Goal: Task Accomplishment & Management: Use online tool/utility

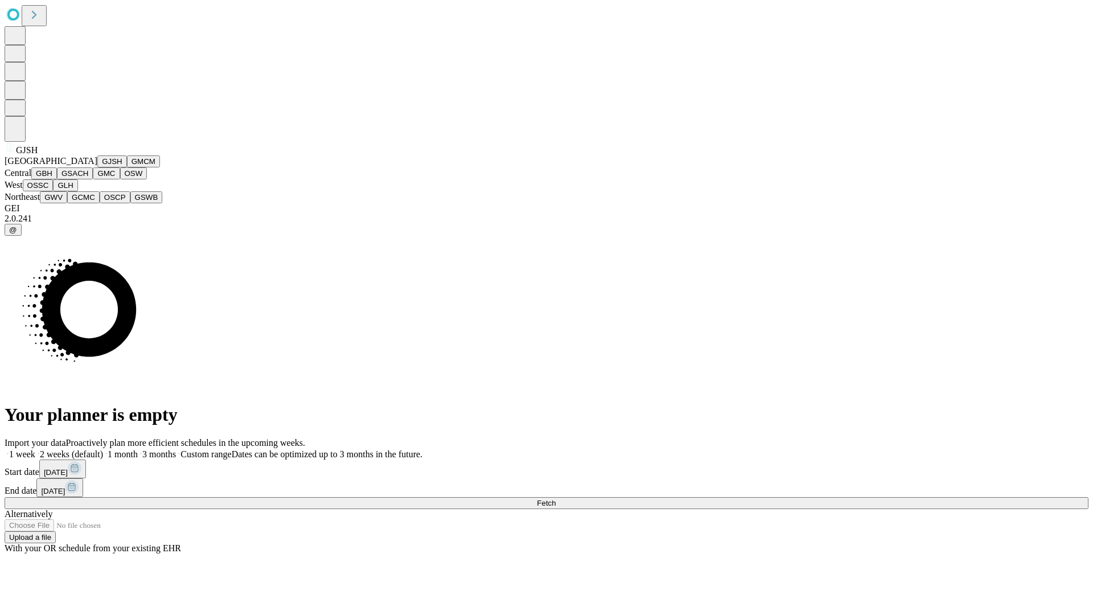
click at [97, 167] on button "GJSH" at bounding box center [112, 161] width 30 height 12
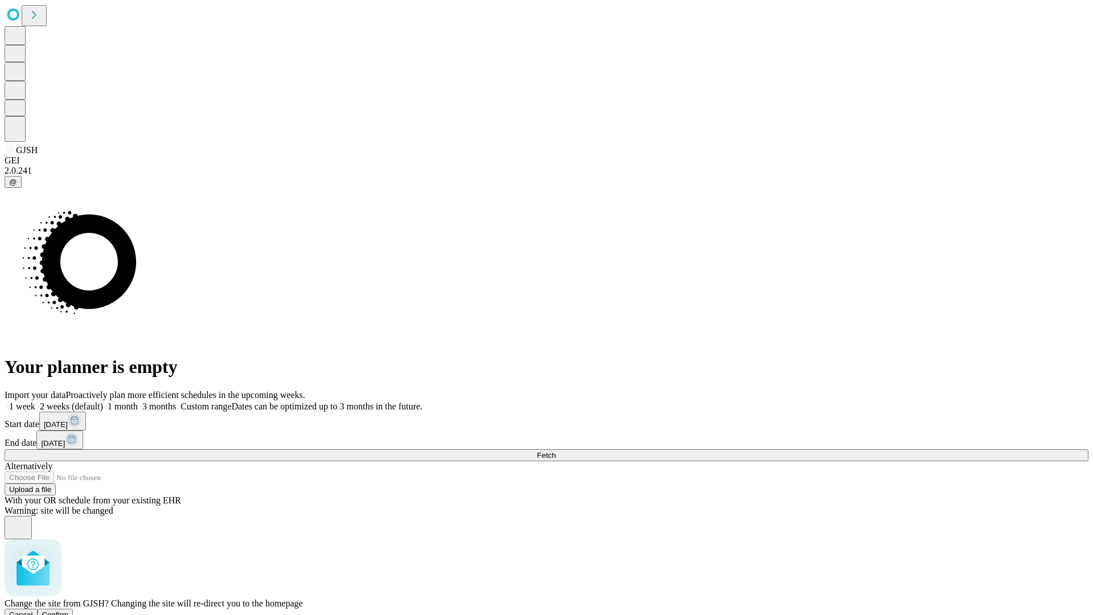
click at [69, 610] on span "Confirm" at bounding box center [55, 614] width 27 height 9
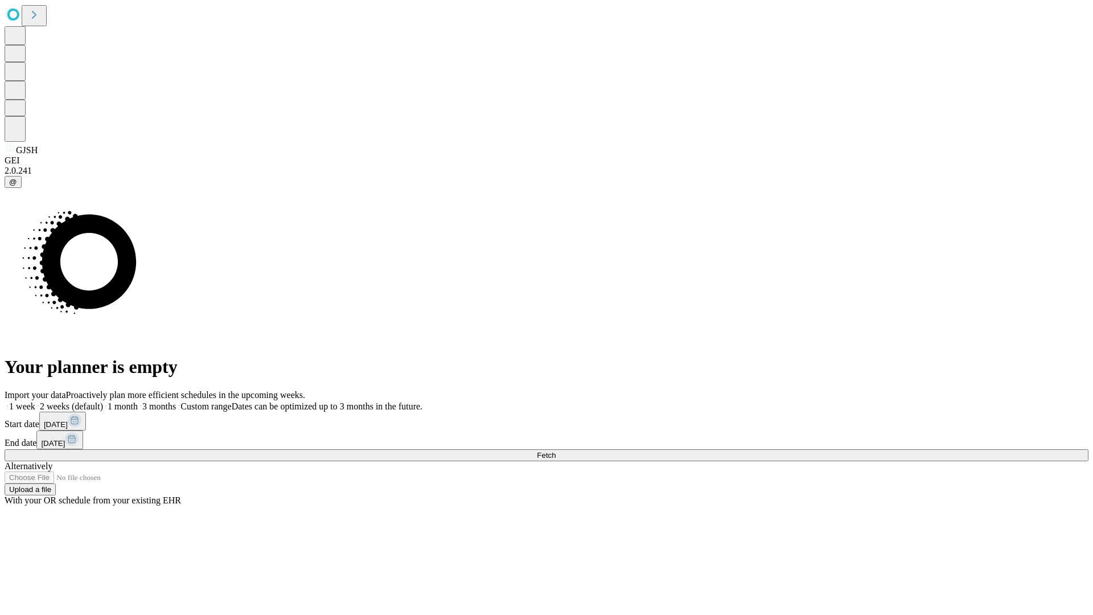
click at [138, 401] on label "1 month" at bounding box center [120, 406] width 35 height 10
click at [556, 451] on span "Fetch" at bounding box center [546, 455] width 19 height 9
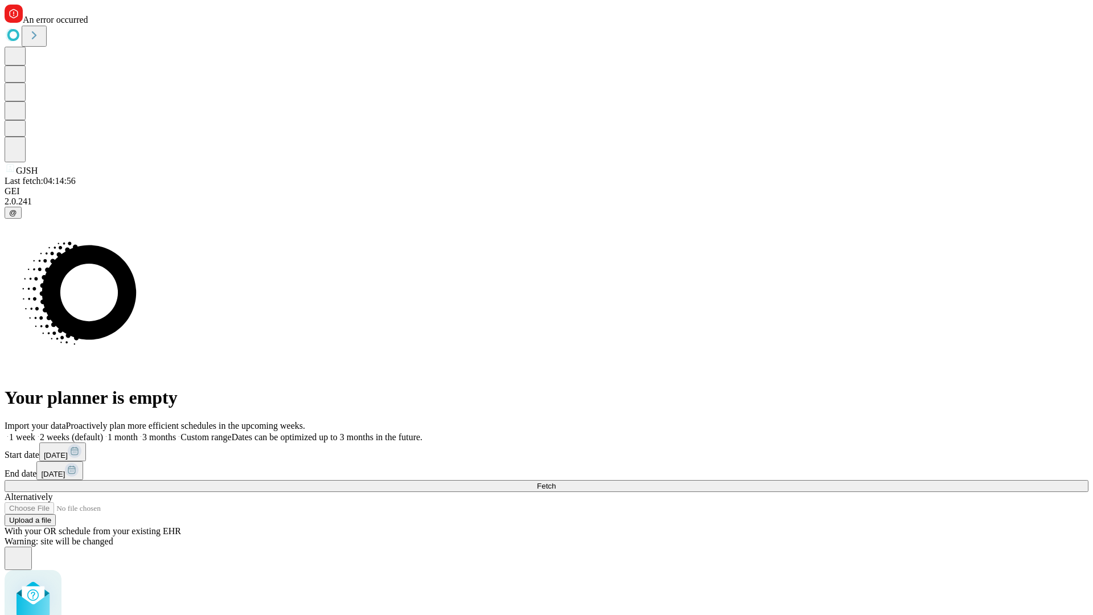
click at [138, 432] on label "1 month" at bounding box center [120, 437] width 35 height 10
click at [556, 482] on span "Fetch" at bounding box center [546, 486] width 19 height 9
click at [138, 432] on label "1 month" at bounding box center [120, 437] width 35 height 10
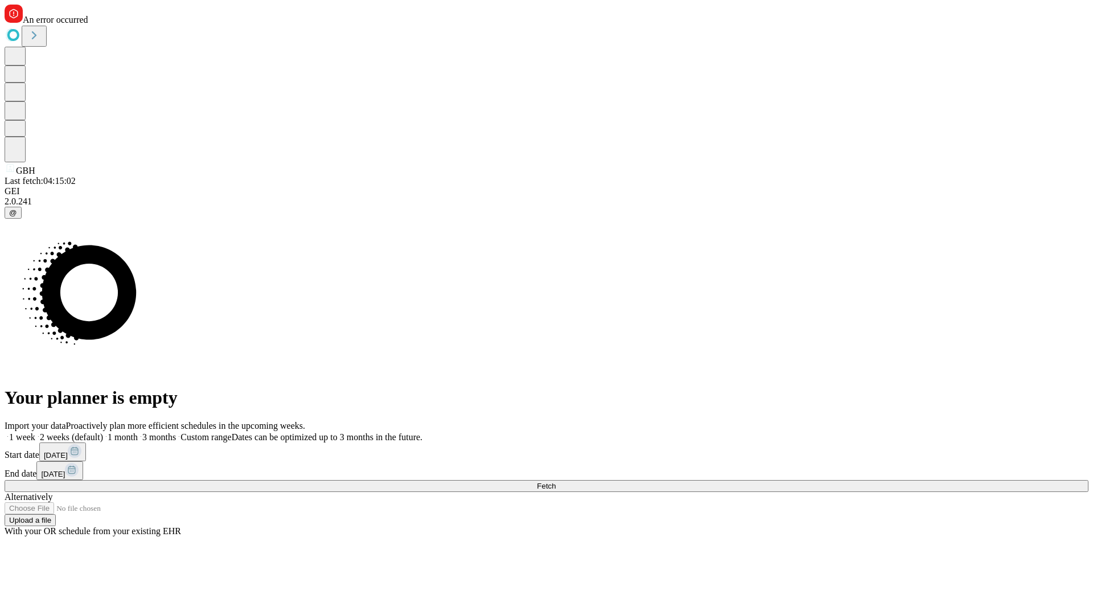
click at [556, 482] on span "Fetch" at bounding box center [546, 486] width 19 height 9
click at [138, 432] on label "1 month" at bounding box center [120, 437] width 35 height 10
click at [556, 482] on span "Fetch" at bounding box center [546, 486] width 19 height 9
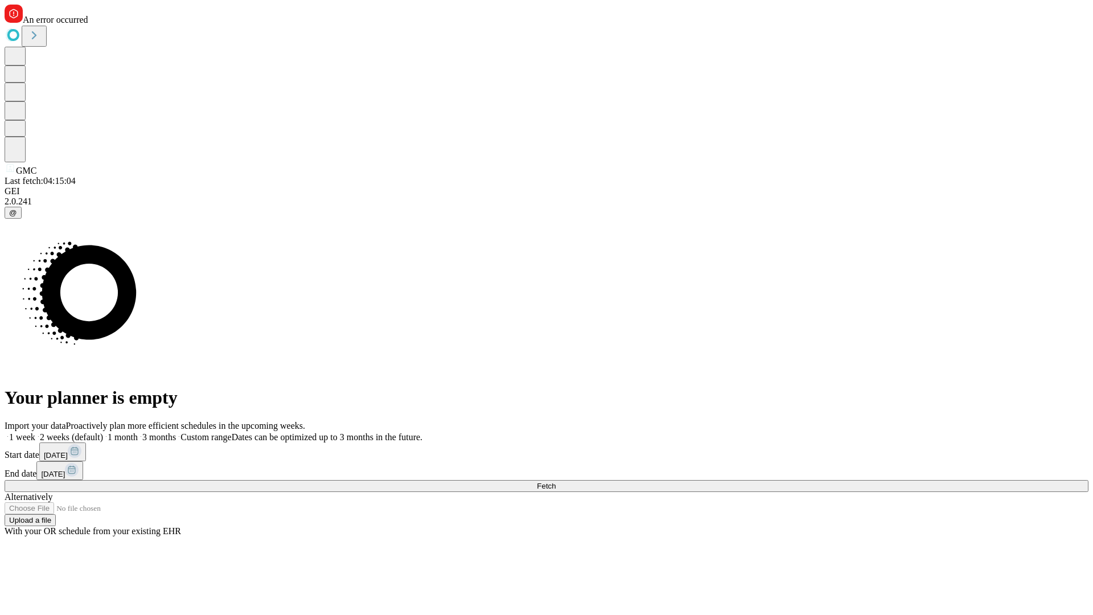
click at [138, 432] on label "1 month" at bounding box center [120, 437] width 35 height 10
click at [556, 482] on span "Fetch" at bounding box center [546, 486] width 19 height 9
click at [138, 432] on label "1 month" at bounding box center [120, 437] width 35 height 10
click at [556, 482] on span "Fetch" at bounding box center [546, 486] width 19 height 9
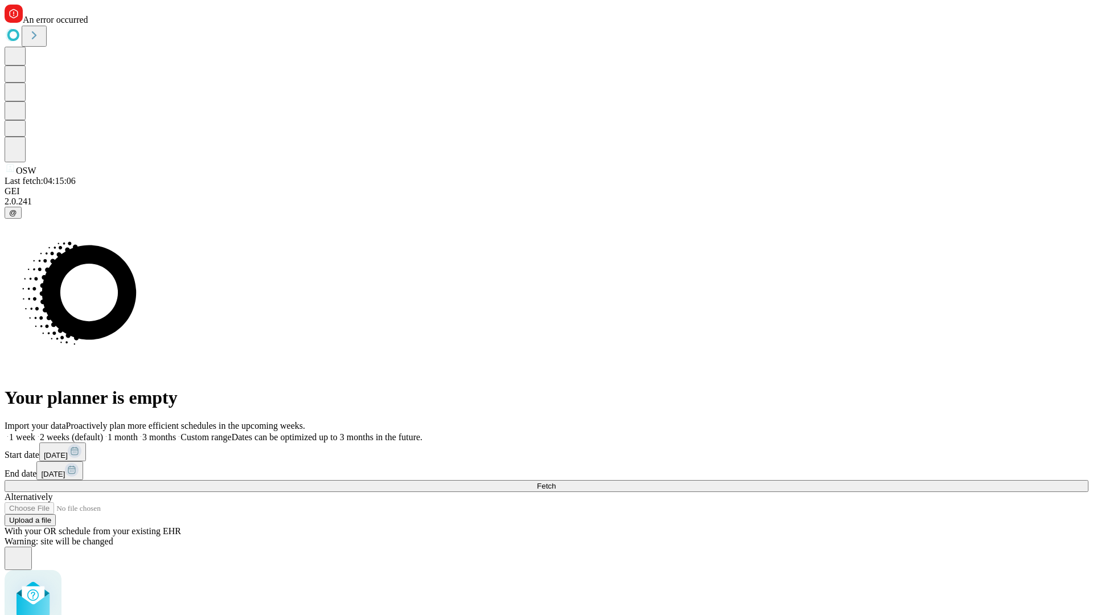
click at [138, 432] on label "1 month" at bounding box center [120, 437] width 35 height 10
click at [556, 482] on span "Fetch" at bounding box center [546, 486] width 19 height 9
click at [138, 432] on label "1 month" at bounding box center [120, 437] width 35 height 10
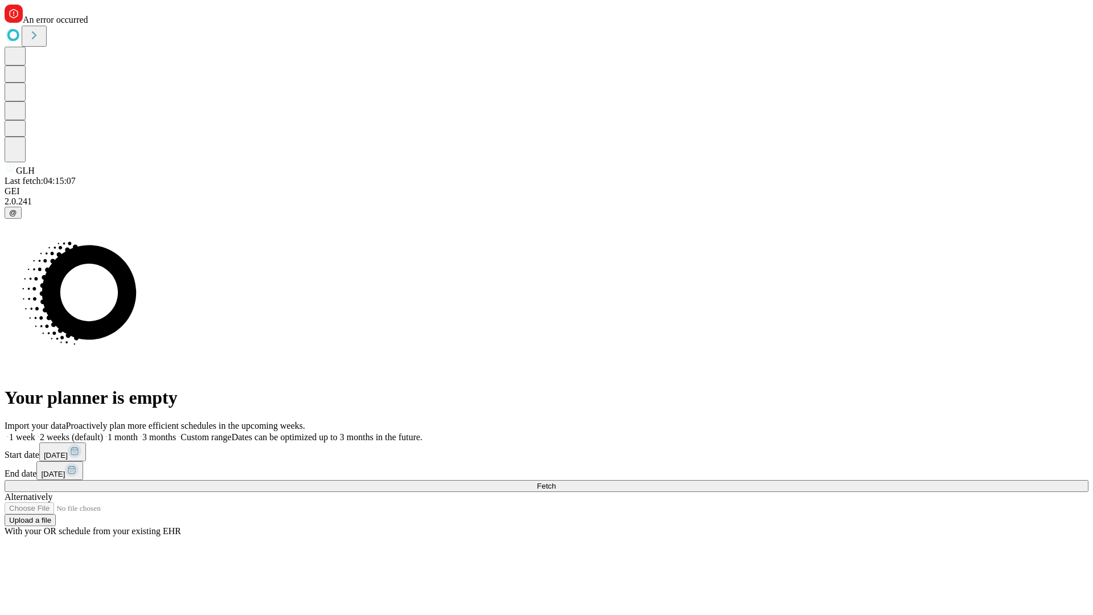
click at [556, 482] on span "Fetch" at bounding box center [546, 486] width 19 height 9
click at [138, 432] on label "1 month" at bounding box center [120, 437] width 35 height 10
click at [556, 482] on span "Fetch" at bounding box center [546, 486] width 19 height 9
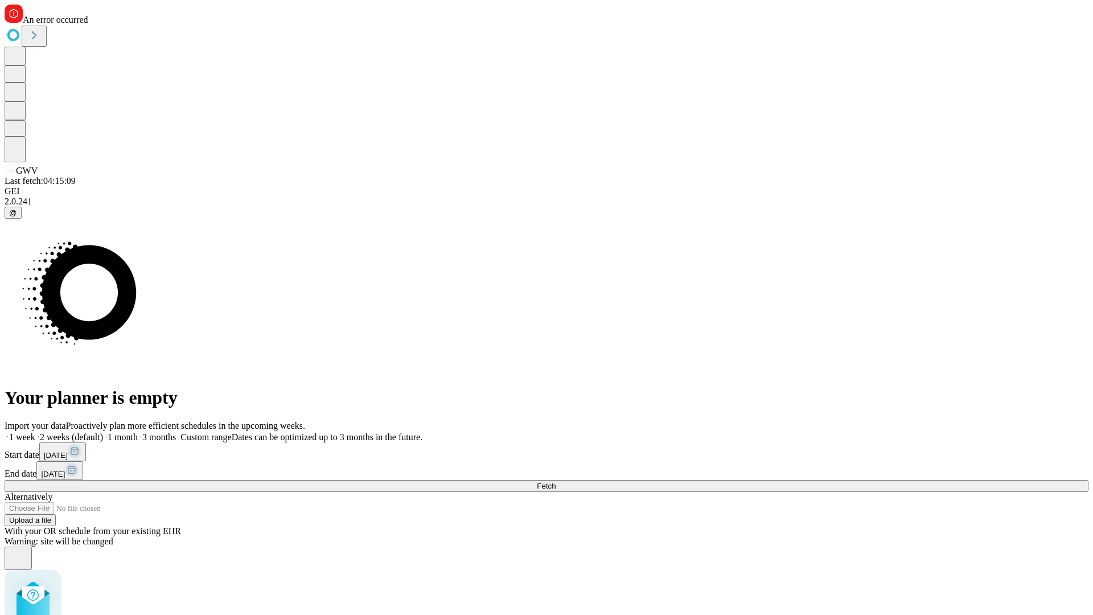
click at [138, 432] on label "1 month" at bounding box center [120, 437] width 35 height 10
click at [556, 482] on span "Fetch" at bounding box center [546, 486] width 19 height 9
click at [138, 432] on label "1 month" at bounding box center [120, 437] width 35 height 10
click at [556, 482] on span "Fetch" at bounding box center [546, 486] width 19 height 9
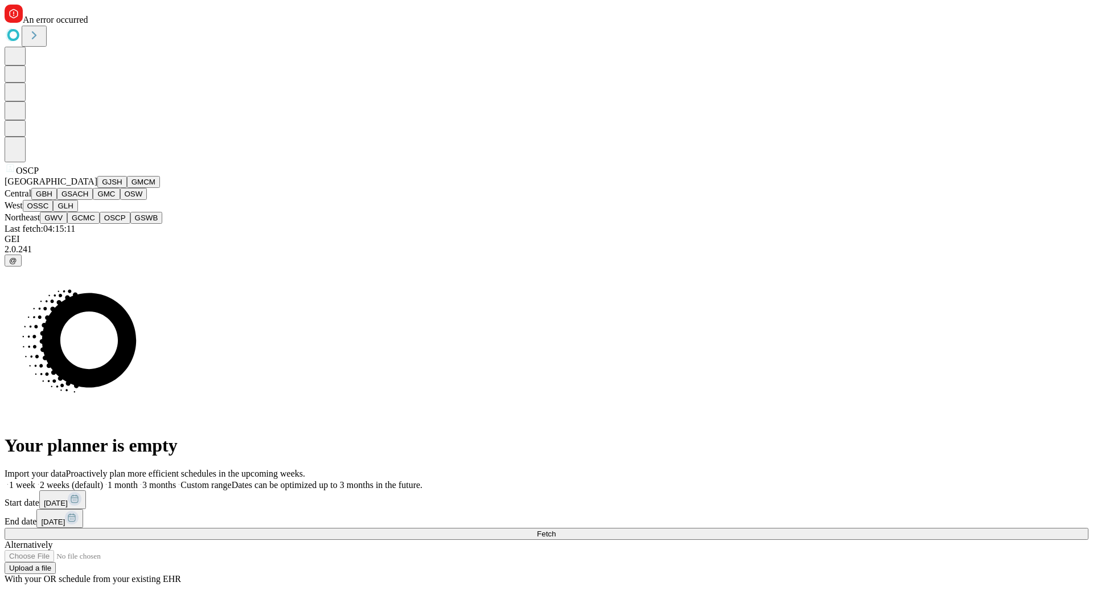
click at [130, 224] on button "GSWB" at bounding box center [146, 218] width 32 height 12
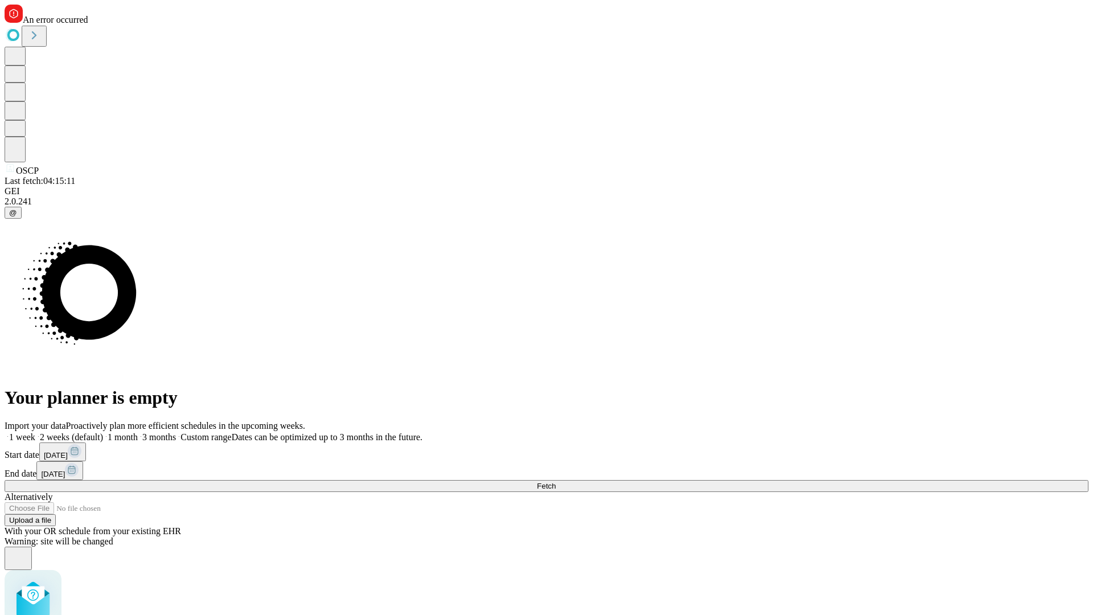
click at [138, 432] on label "1 month" at bounding box center [120, 437] width 35 height 10
click at [556, 482] on span "Fetch" at bounding box center [546, 486] width 19 height 9
